Goal: Information Seeking & Learning: Learn about a topic

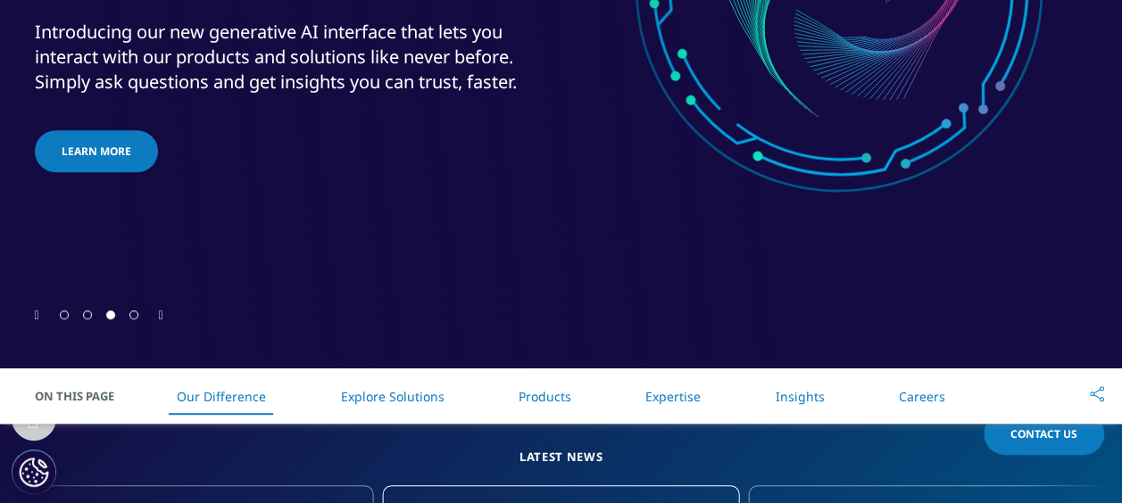
scroll to position [535, 0]
